Goal: Share content: Share content

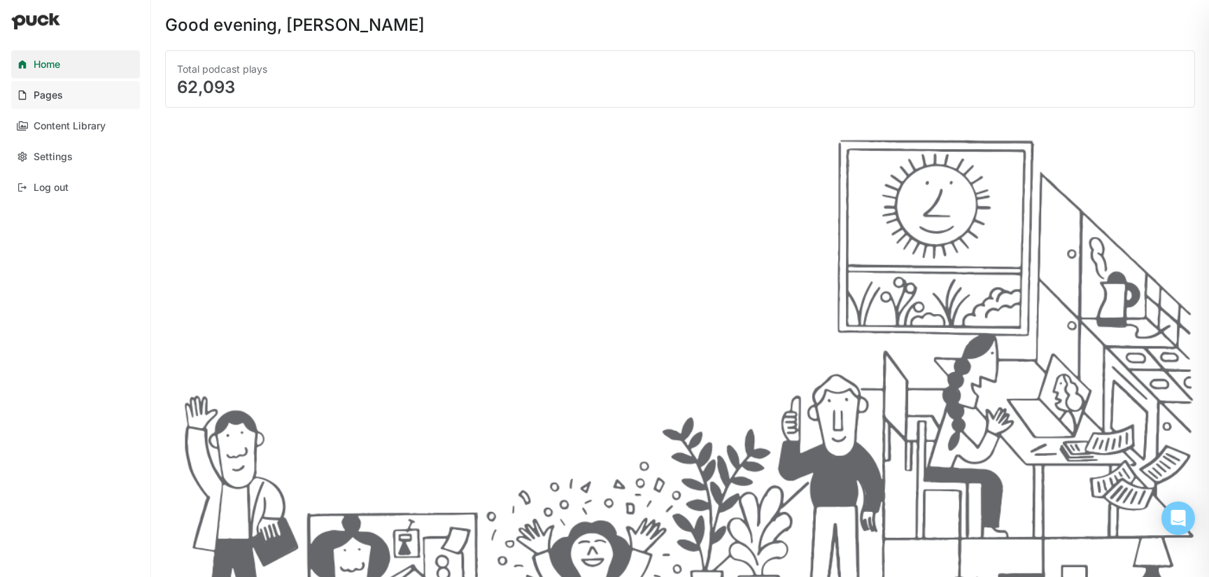
click at [76, 96] on link "Pages" at bounding box center [75, 95] width 129 height 28
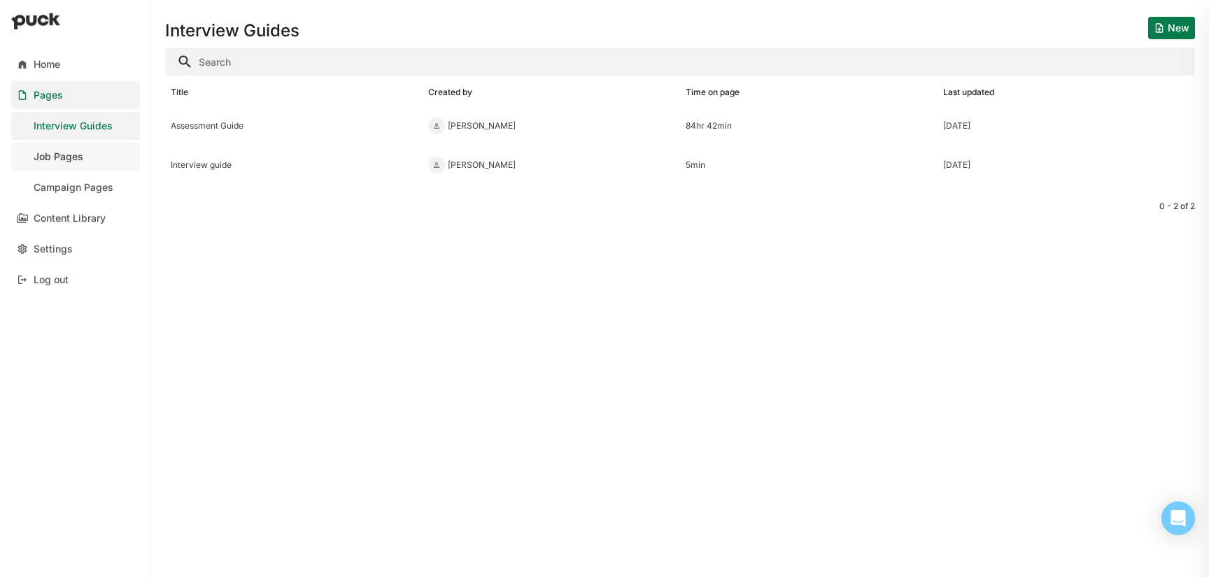
click at [69, 154] on div "Job Pages" at bounding box center [59, 157] width 50 height 12
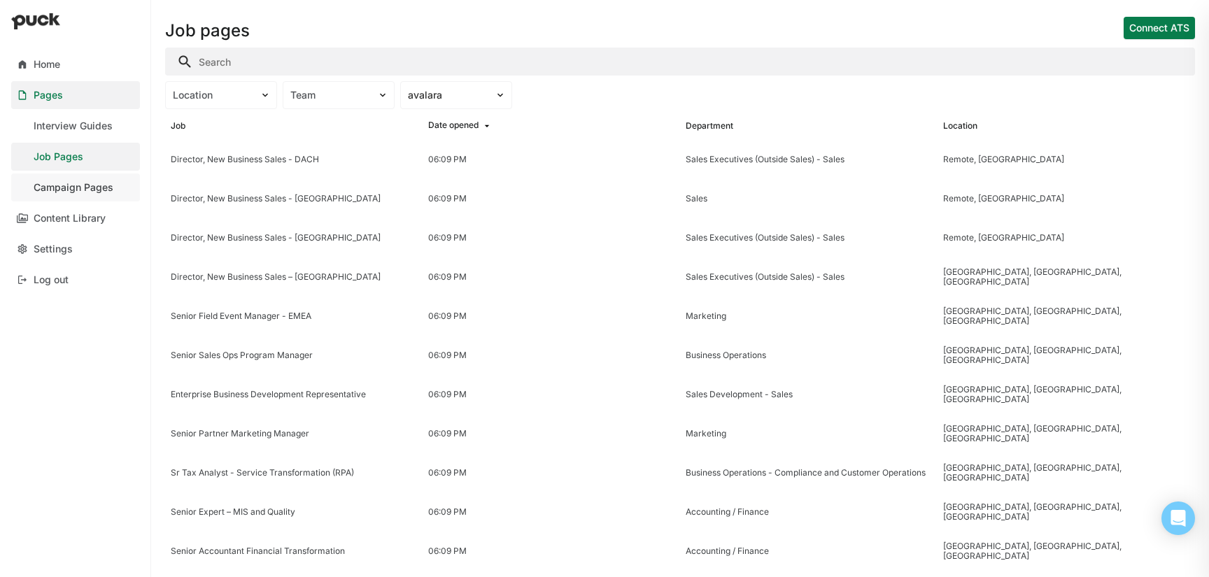
click at [68, 185] on div "Campaign Pages" at bounding box center [74, 188] width 80 height 12
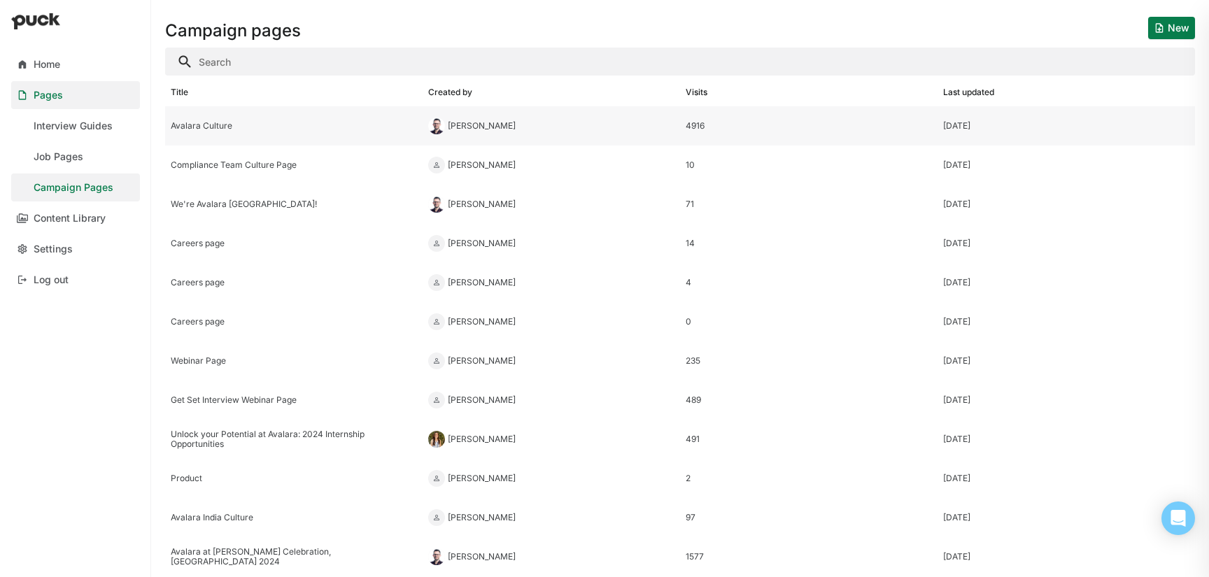
click at [216, 122] on div "Avalara Culture" at bounding box center [294, 126] width 246 height 10
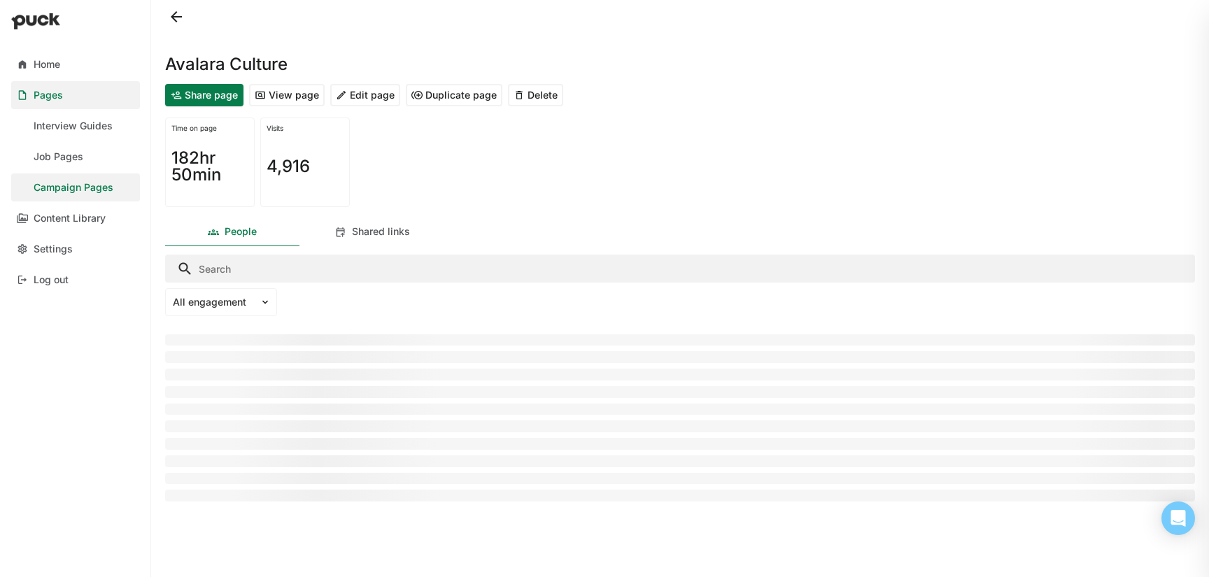
click at [367, 99] on button "Edit page" at bounding box center [365, 95] width 70 height 22
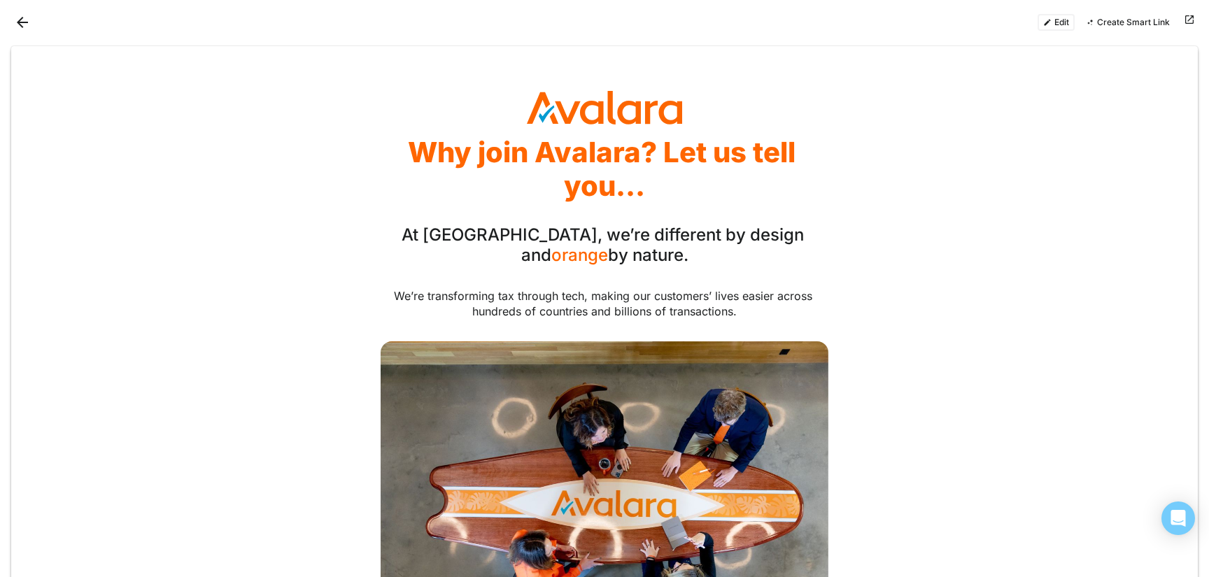
click at [36, 24] on div at bounding box center [307, 22] width 593 height 22
click at [31, 24] on button "Back" at bounding box center [22, 22] width 22 height 22
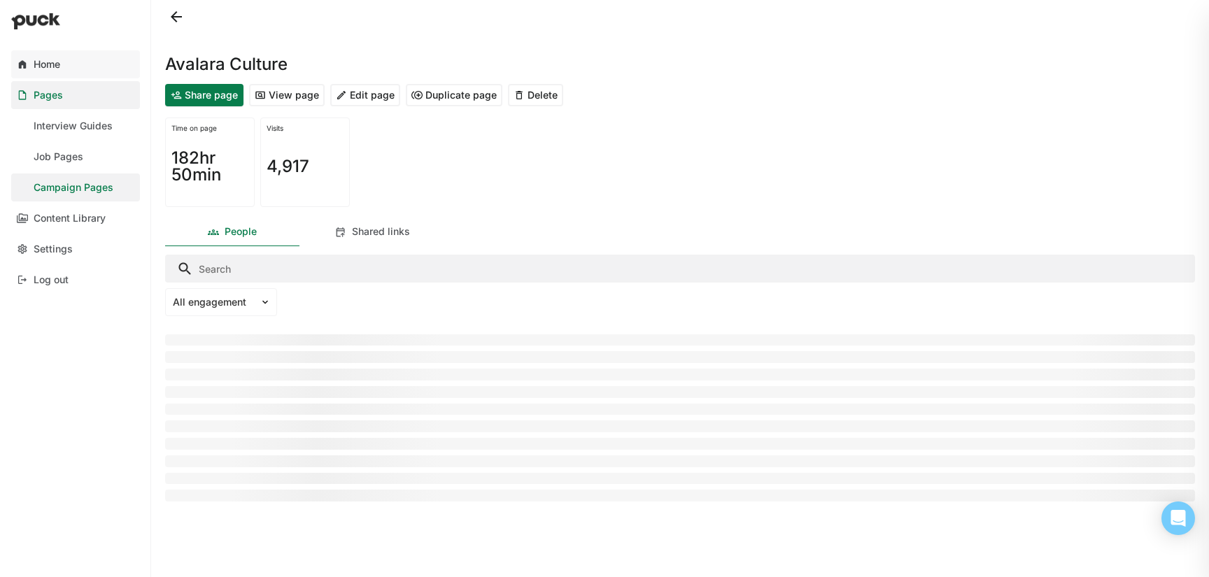
click at [45, 73] on link "Home" at bounding box center [75, 64] width 129 height 28
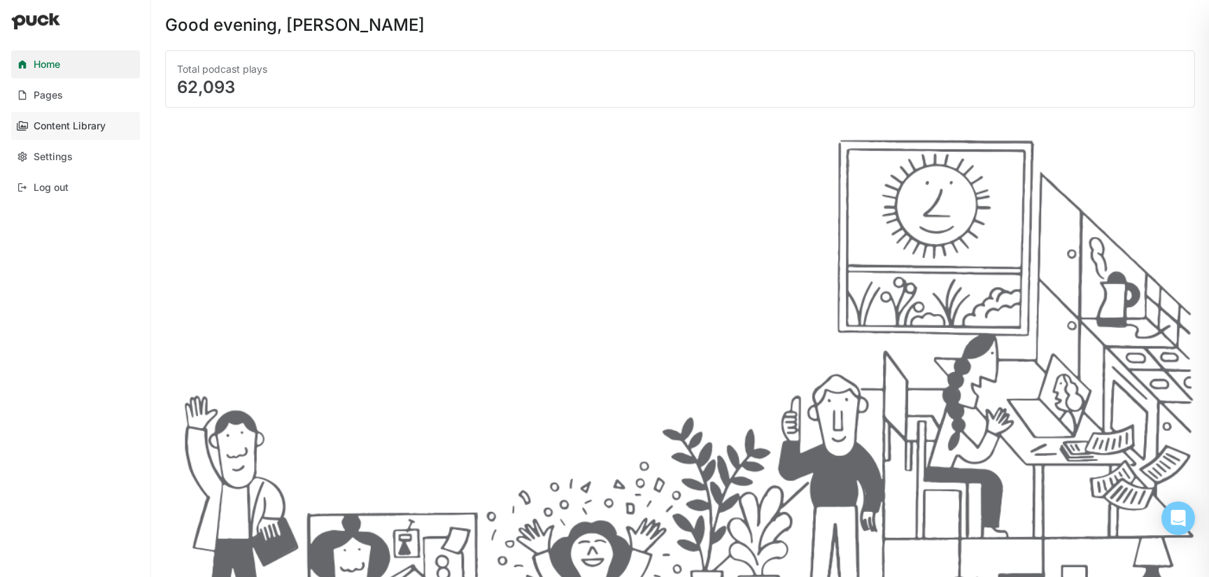
click at [65, 127] on div "Content Library" at bounding box center [70, 126] width 72 height 12
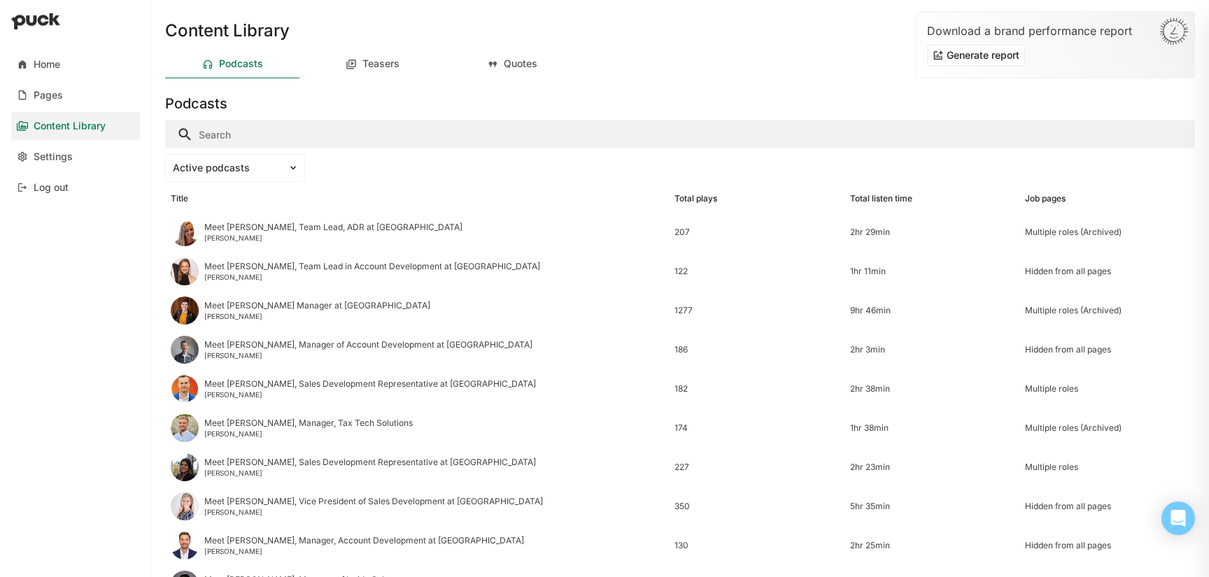
click at [302, 123] on input "Search" at bounding box center [680, 134] width 1030 height 28
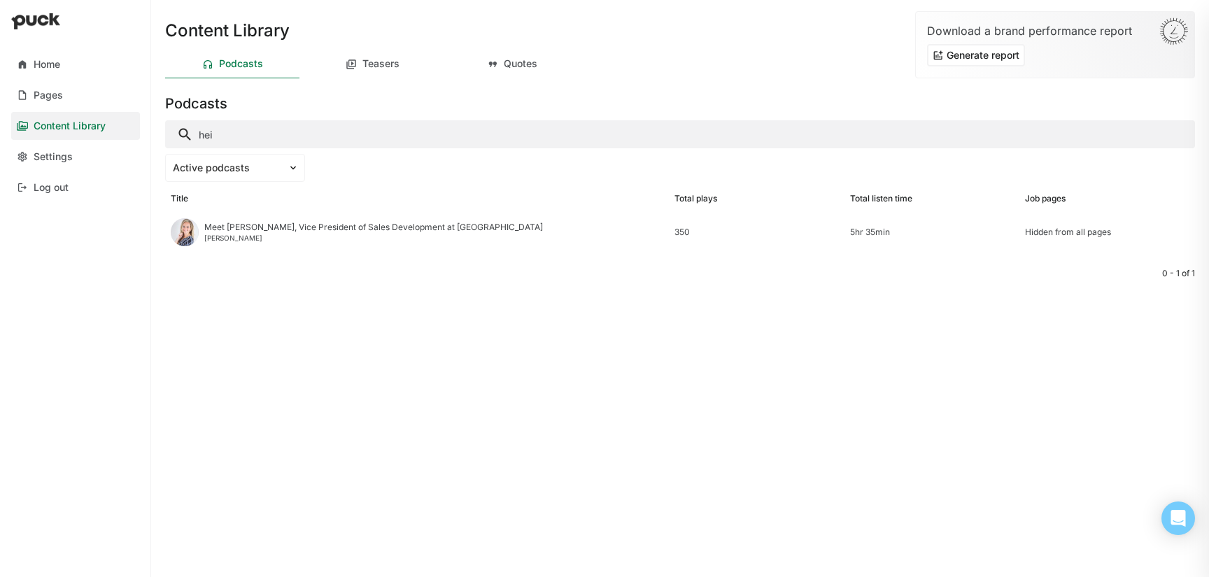
click at [423, 122] on input "hei" at bounding box center [680, 134] width 1030 height 28
click at [423, 124] on input "hei" at bounding box center [680, 134] width 1030 height 28
click at [423, 133] on input "hei" at bounding box center [680, 134] width 1030 height 28
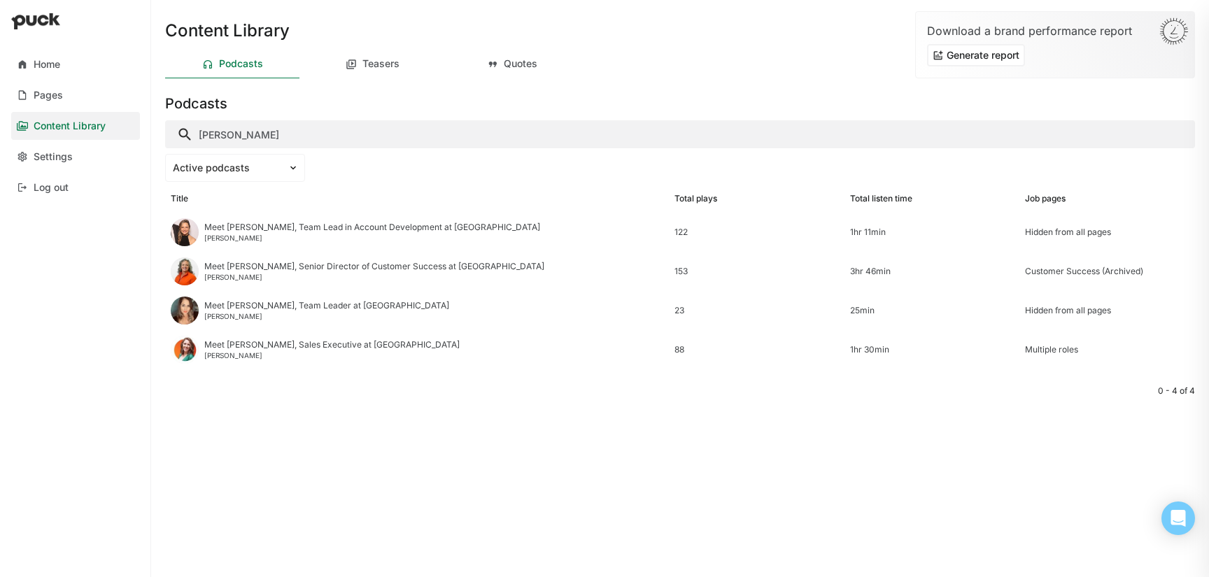
click at [253, 141] on input "[PERSON_NAME]" at bounding box center [680, 134] width 1030 height 28
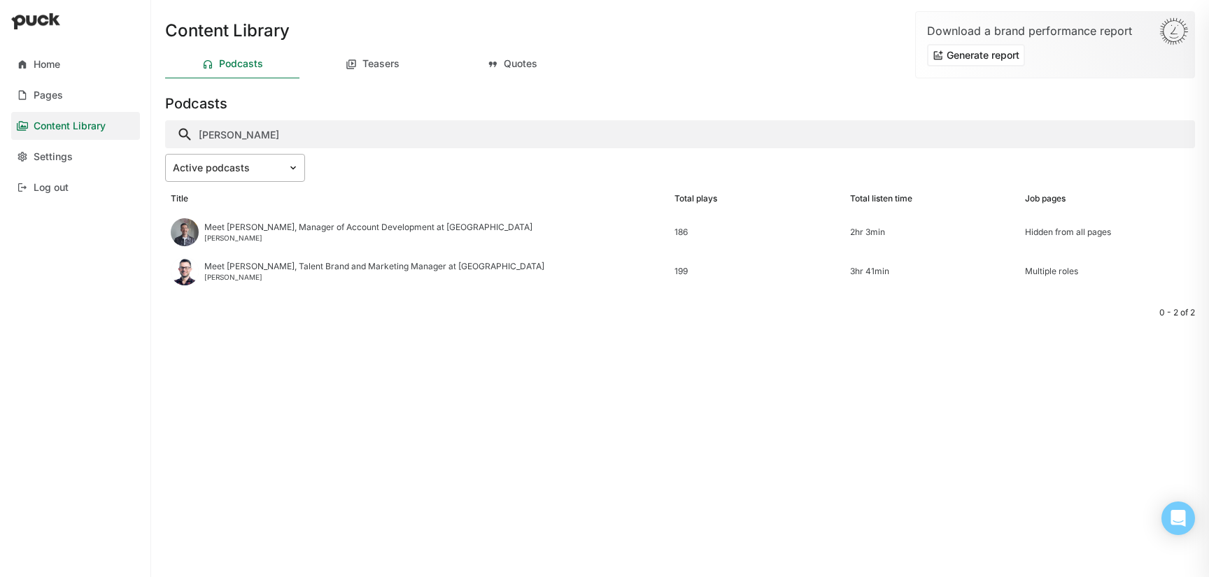
type input "[PERSON_NAME]"
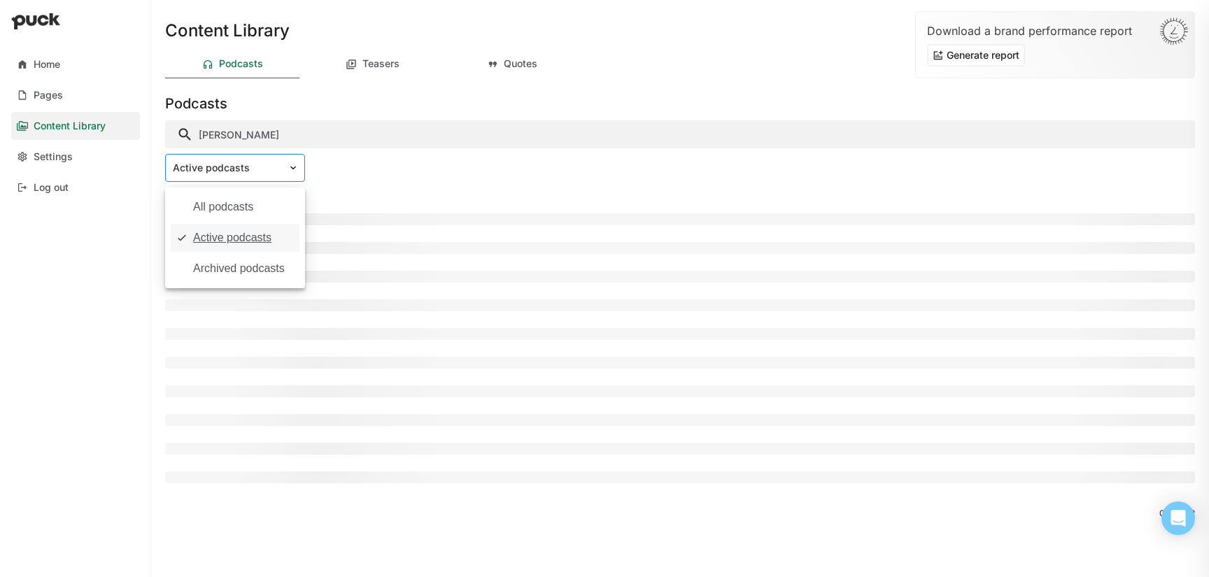
click at [292, 169] on img at bounding box center [293, 167] width 11 height 11
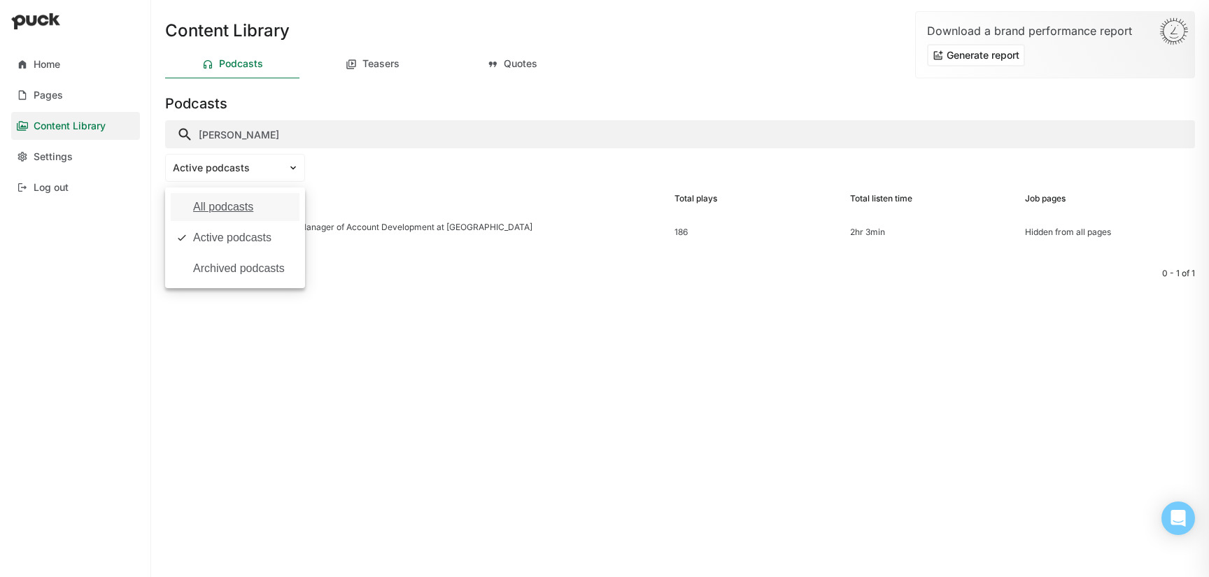
click at [283, 139] on input "[PERSON_NAME]" at bounding box center [680, 134] width 1030 height 28
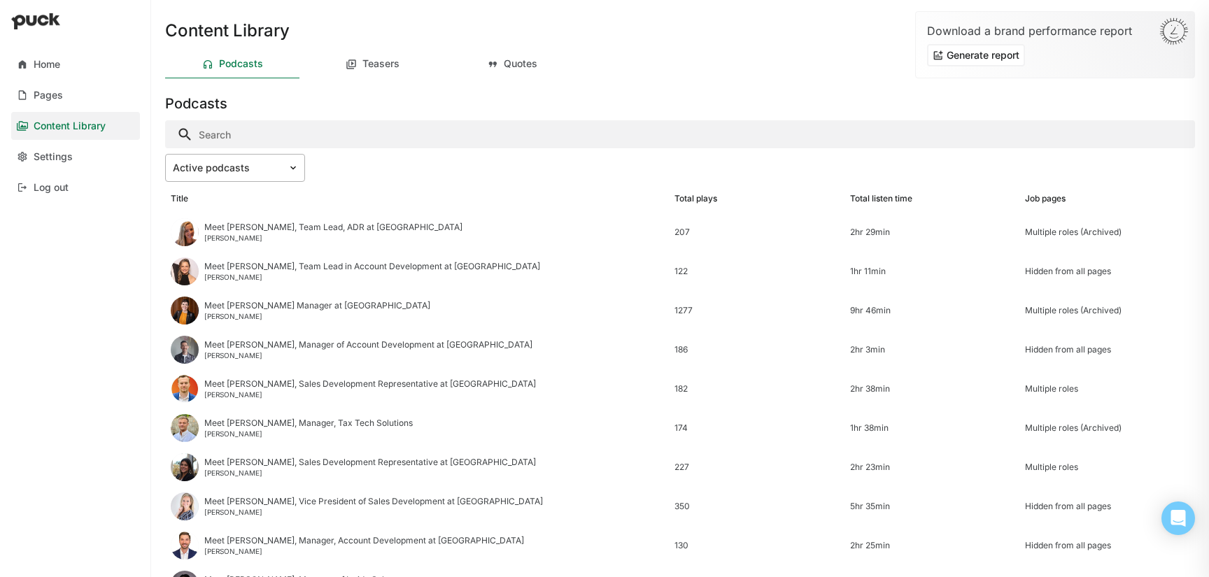
click at [290, 162] on img at bounding box center [293, 167] width 11 height 11
click at [251, 264] on div "Archived podcasts" at bounding box center [239, 268] width 92 height 13
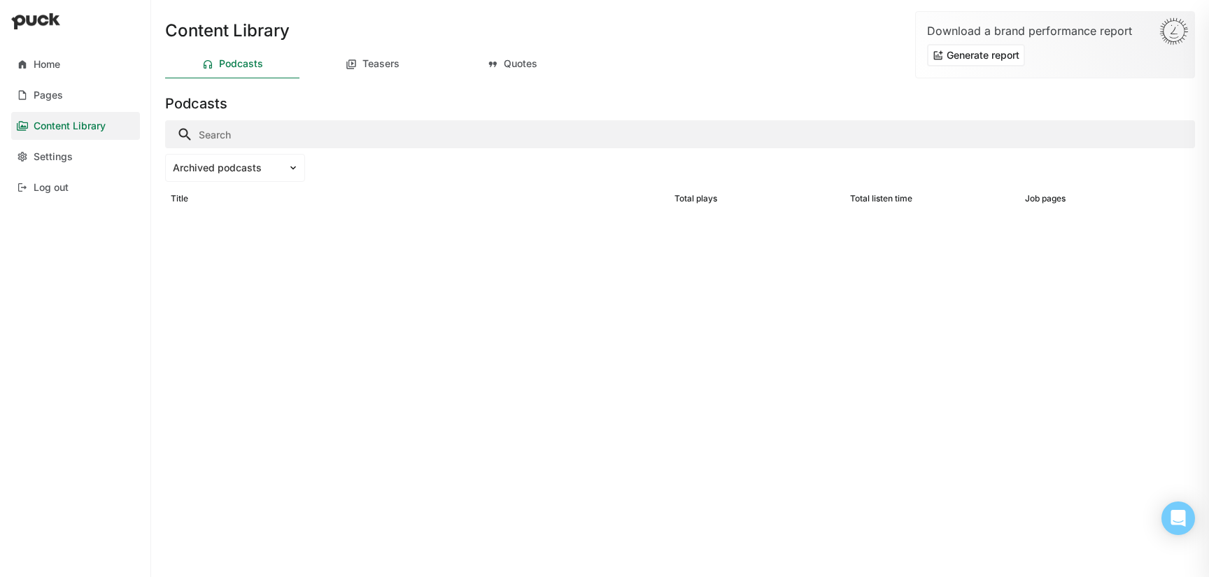
click at [323, 234] on div at bounding box center [680, 244] width 1030 height 62
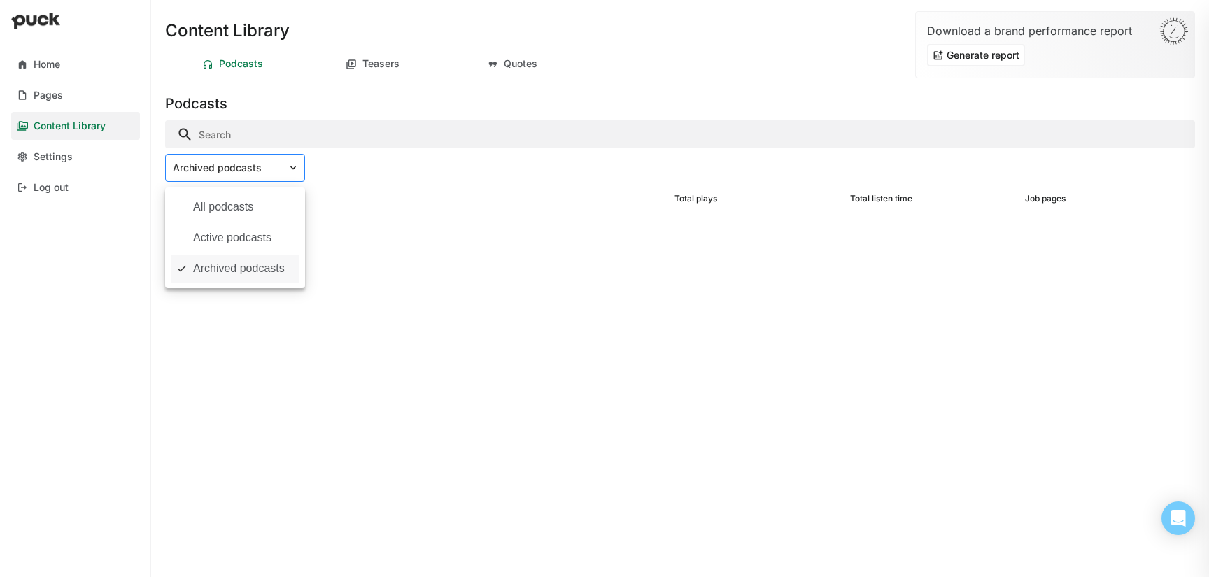
click at [248, 169] on div at bounding box center [227, 168] width 108 height 15
click at [231, 211] on div "All podcasts" at bounding box center [223, 207] width 60 height 13
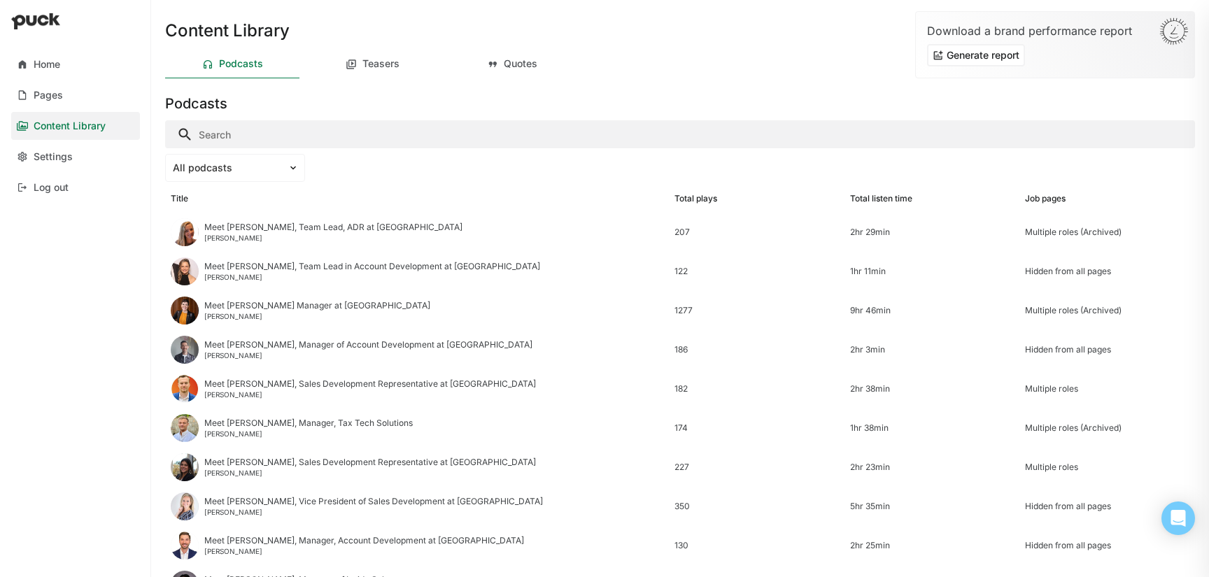
click at [264, 126] on input "Search" at bounding box center [680, 134] width 1030 height 28
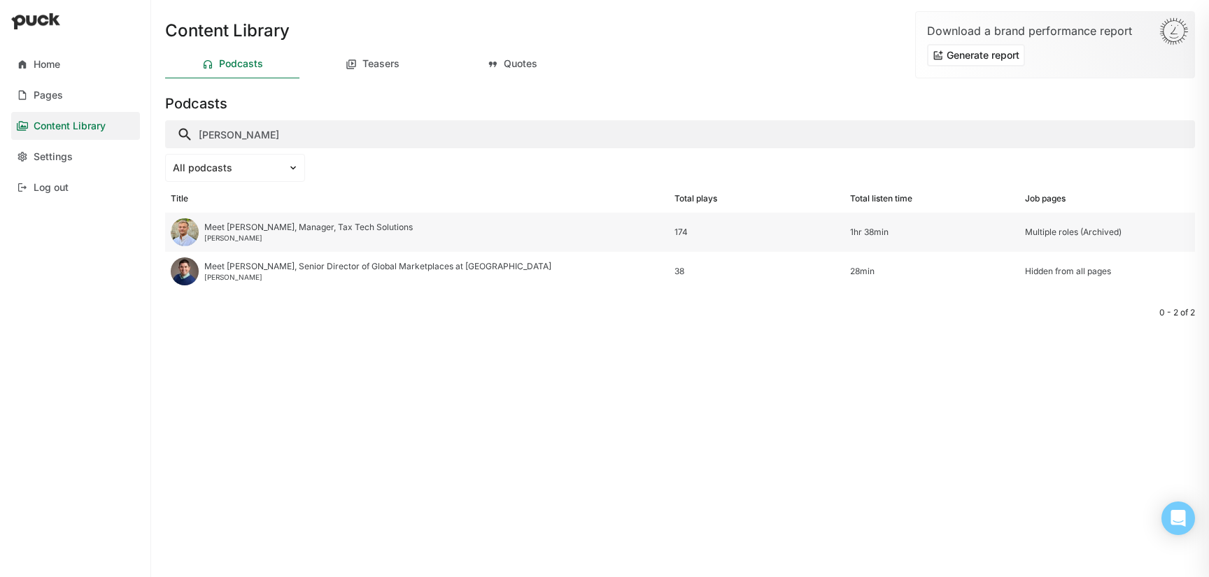
type input "[PERSON_NAME]"
click at [255, 231] on div "Meet [PERSON_NAME], Manager, Tax Tech Solutions" at bounding box center [308, 228] width 209 height 10
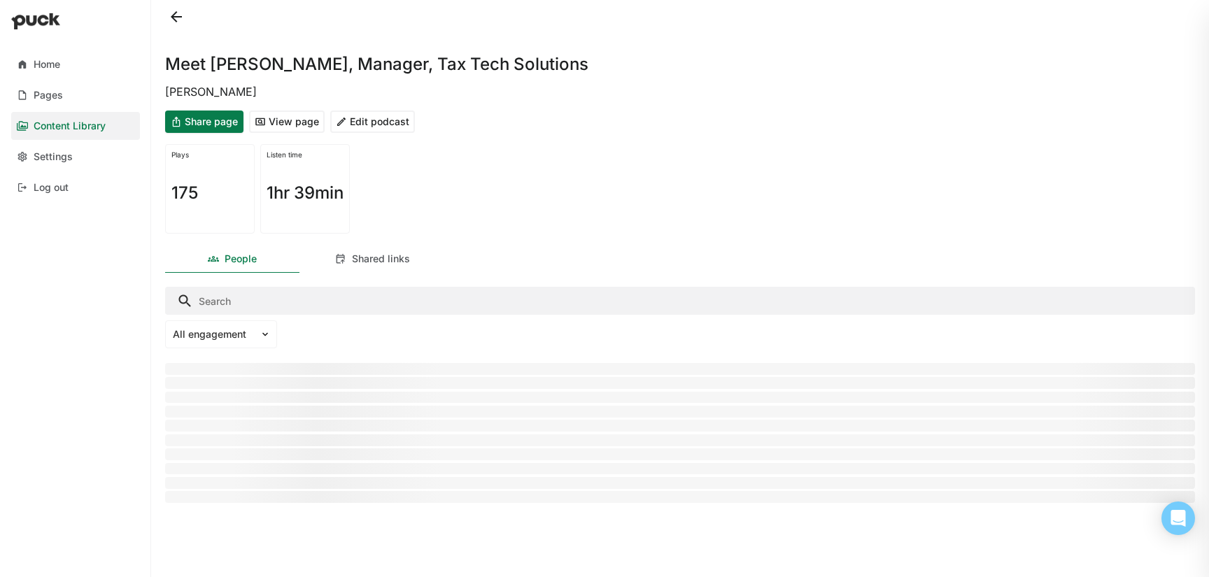
click at [213, 115] on button "Share page" at bounding box center [204, 122] width 78 height 22
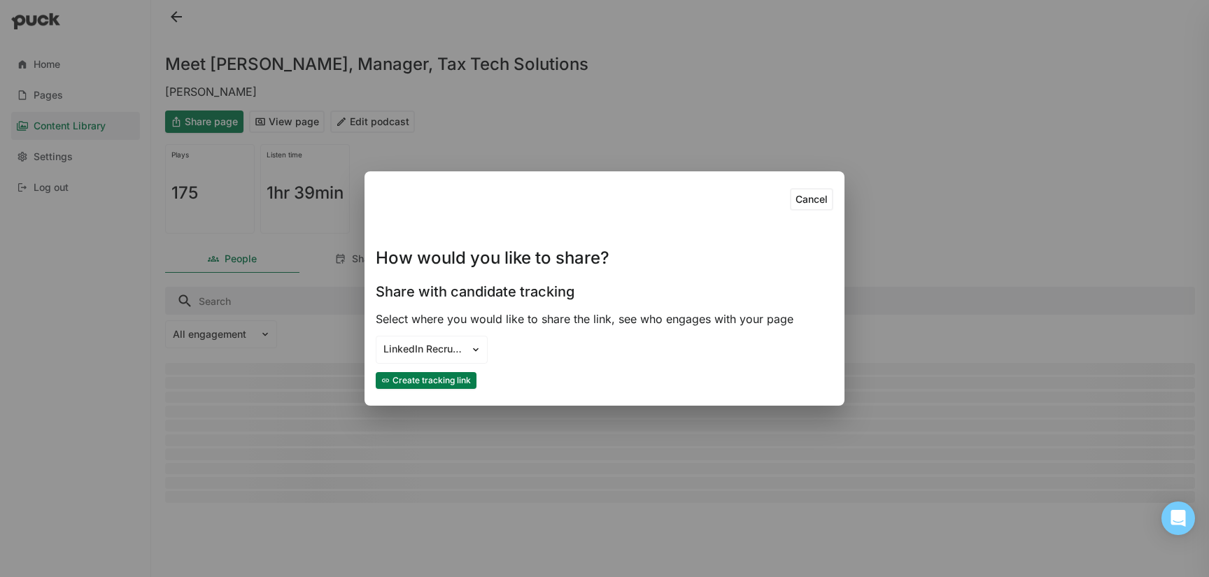
click at [448, 379] on button "Create tracking link" at bounding box center [426, 380] width 101 height 17
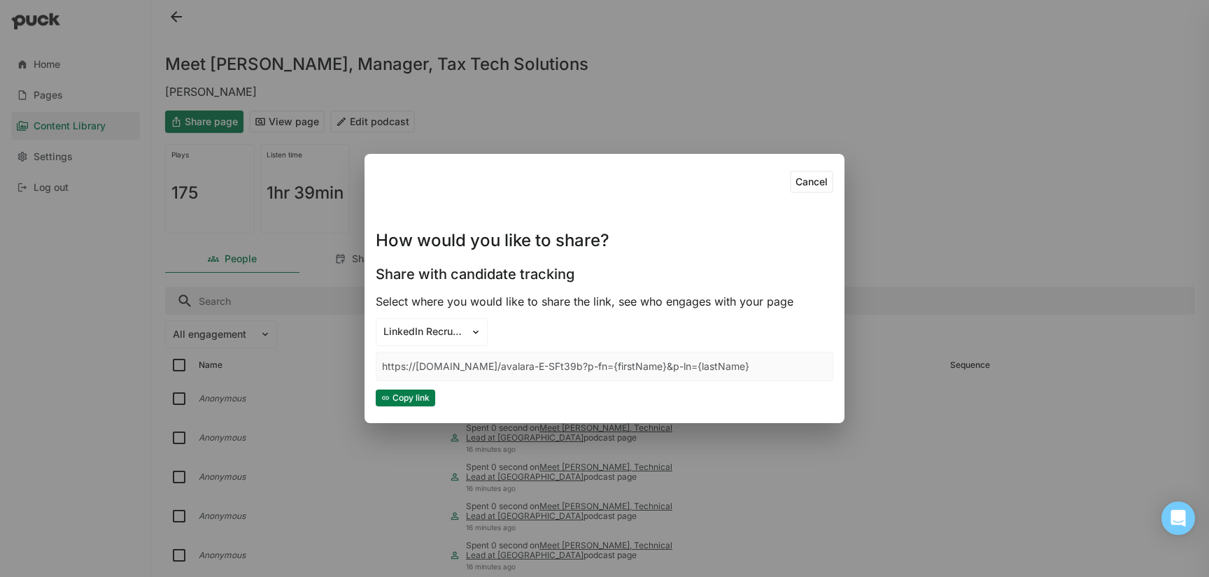
click at [399, 399] on button "Copy link" at bounding box center [405, 398] width 59 height 17
